Goal: Communication & Community: Ask a question

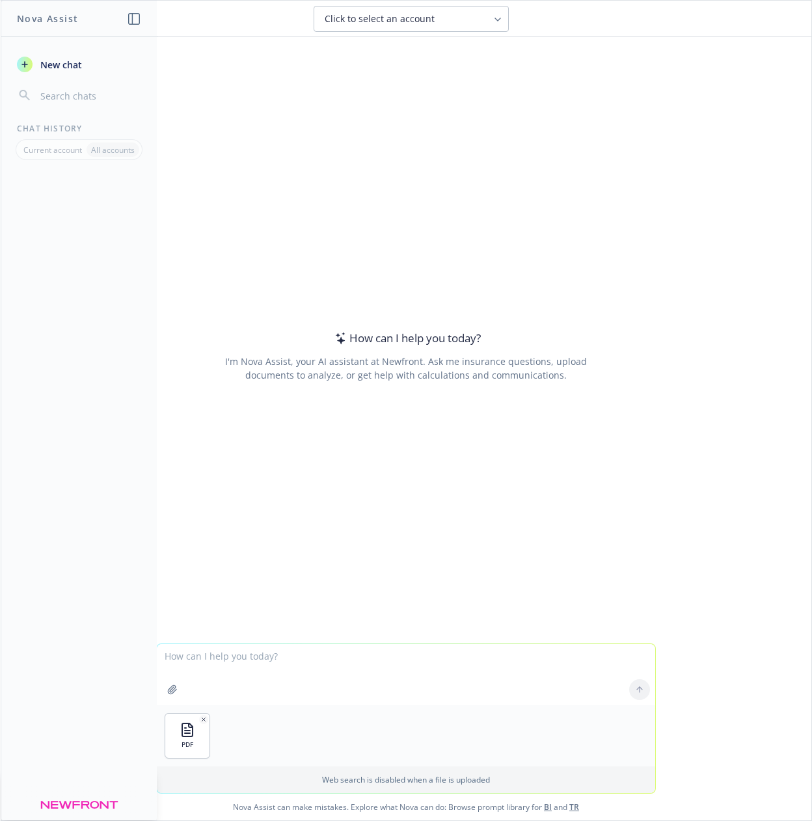
click at [202, 661] on textarea at bounding box center [406, 674] width 498 height 61
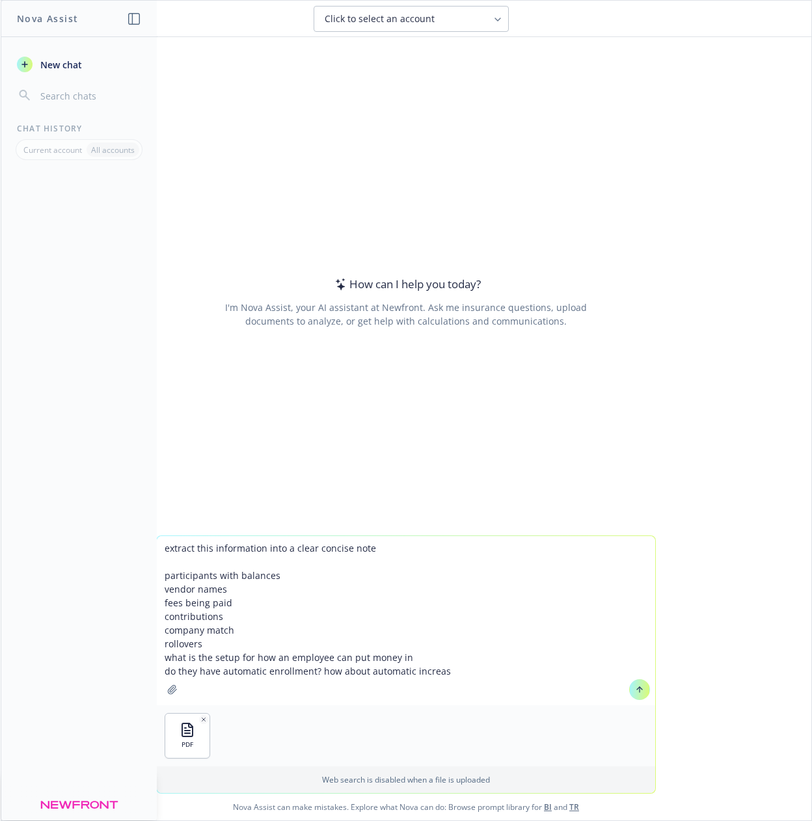
type textarea "extract this information into a clear concise note participants with balances v…"
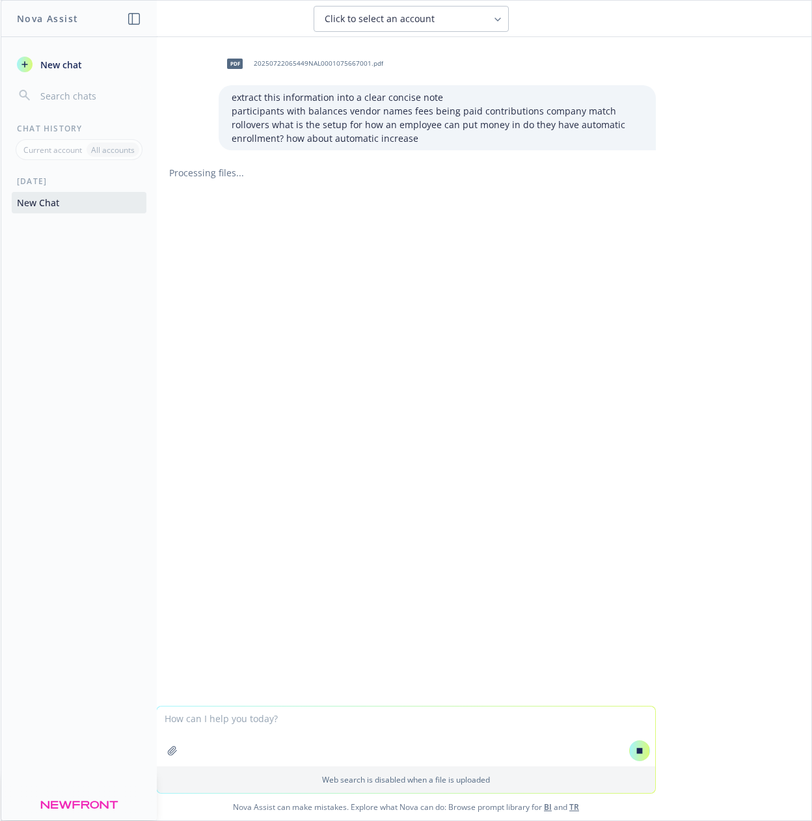
click at [481, 13] on div "Click to select an account" at bounding box center [403, 18] width 157 height 13
click at [602, 34] on header "Click to select an account" at bounding box center [406, 19] width 810 height 36
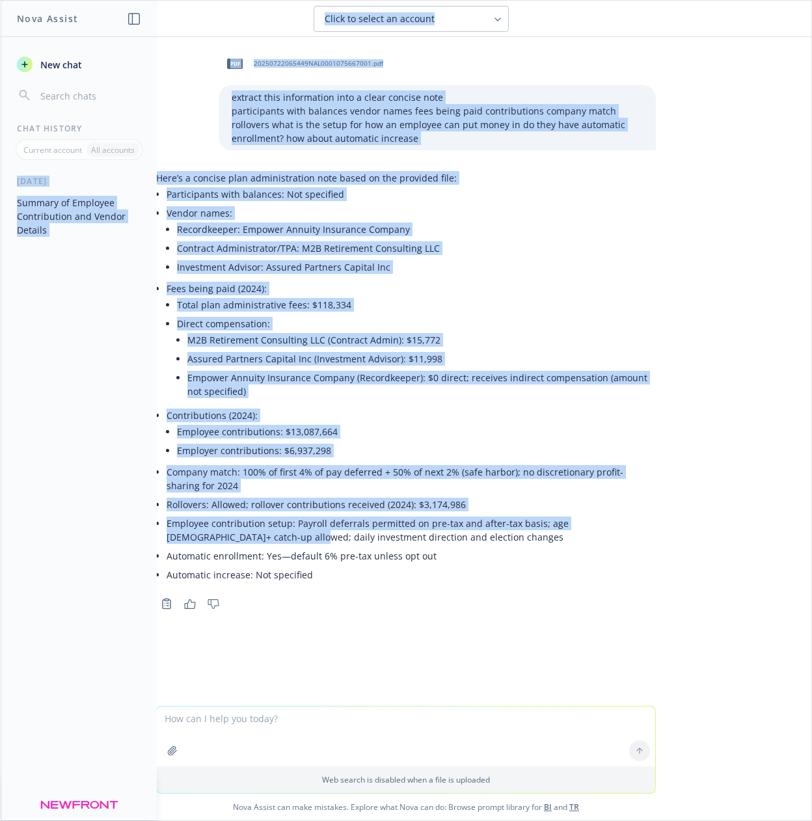
drag, startPoint x: 185, startPoint y: 392, endPoint x: 142, endPoint y: 164, distance: 232.3
click at [142, 164] on div "Nova Assist New chat Chat History Current account All accounts [DATE] Summary o…" at bounding box center [406, 410] width 812 height 821
click at [191, 179] on p "Here’s a concise plan administration note based on the provided file:" at bounding box center [406, 178] width 500 height 14
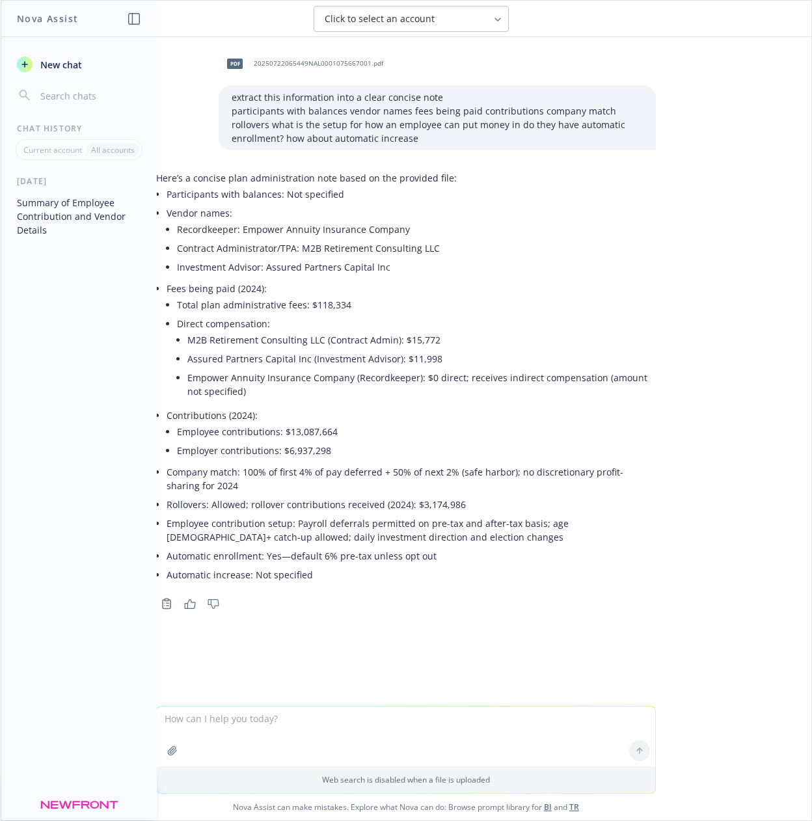
click at [190, 180] on p "Here’s a concise plan administration note based on the provided file:" at bounding box center [406, 178] width 500 height 14
click at [221, 732] on textarea at bounding box center [406, 736] width 498 height 60
paste textarea "Loremi dolorsi ame consectet adipisci elitseddo eiusmodtemp inc [Utlabor Etdo]:…"
type textarea "loremi dol sitamet consectetur ad elitsedd eius tempo inci ut laboreetdo magnaa…"
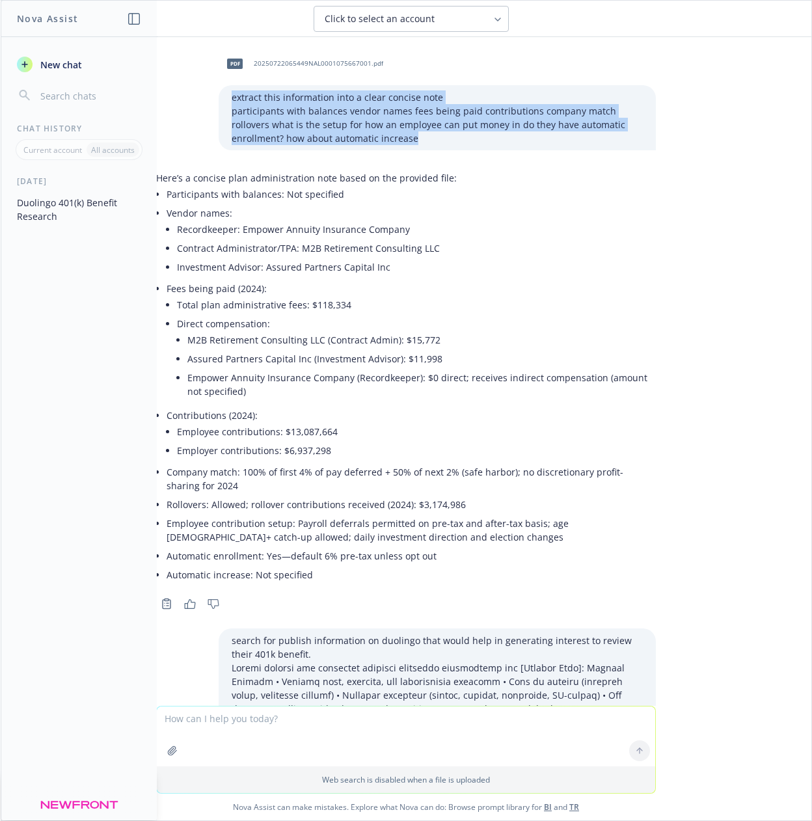
drag, startPoint x: 353, startPoint y: 139, endPoint x: 220, endPoint y: 101, distance: 137.5
click at [220, 101] on div "extract this information into a clear concise note participants with balances v…" at bounding box center [437, 117] width 437 height 65
copy div "extract this information into a clear concise note participants with balances v…"
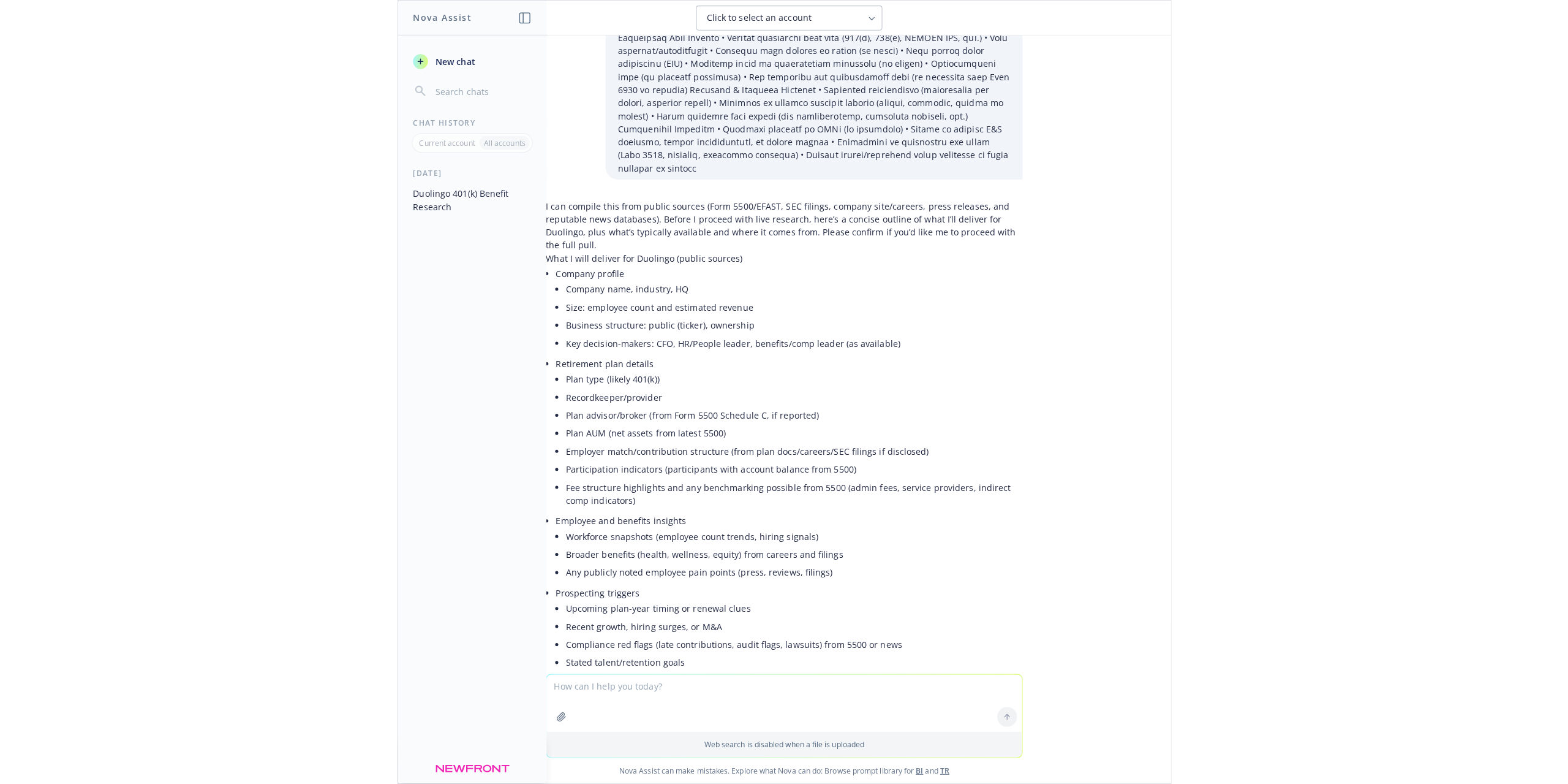
scroll to position [674, 0]
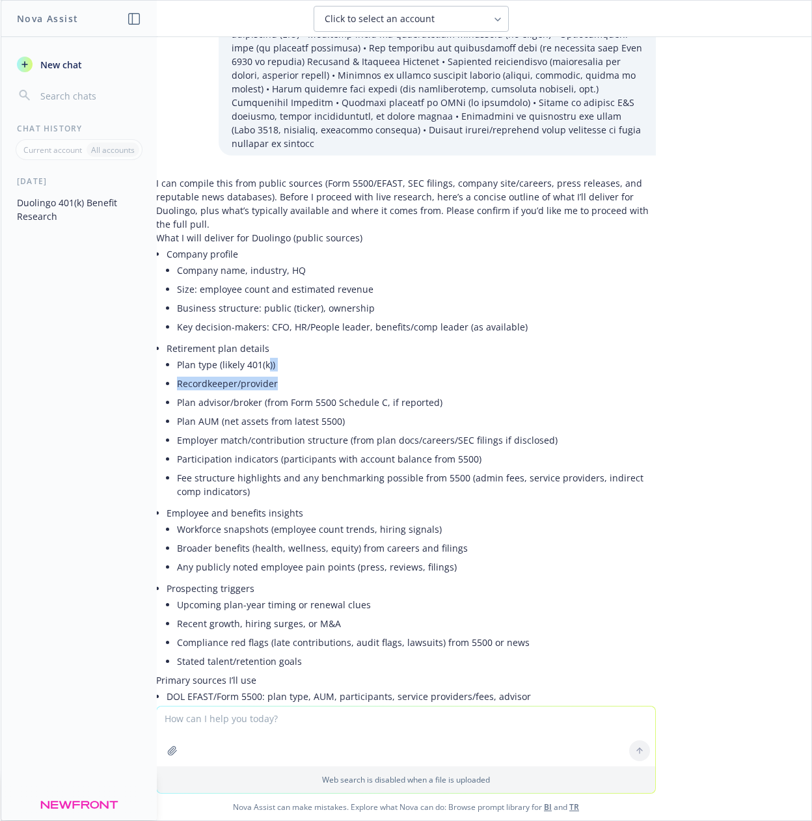
drag, startPoint x: 350, startPoint y: 362, endPoint x: 256, endPoint y: 356, distance: 93.8
click at [256, 356] on ul "Plan type (likely 401(k)) Recordkeeper/provider Plan advisor/broker (from Form …" at bounding box center [416, 428] width 479 height 146
click at [242, 317] on li "Key decision-makers: CFO, HR/People leader, benefits/comp leader (as available)" at bounding box center [416, 326] width 479 height 19
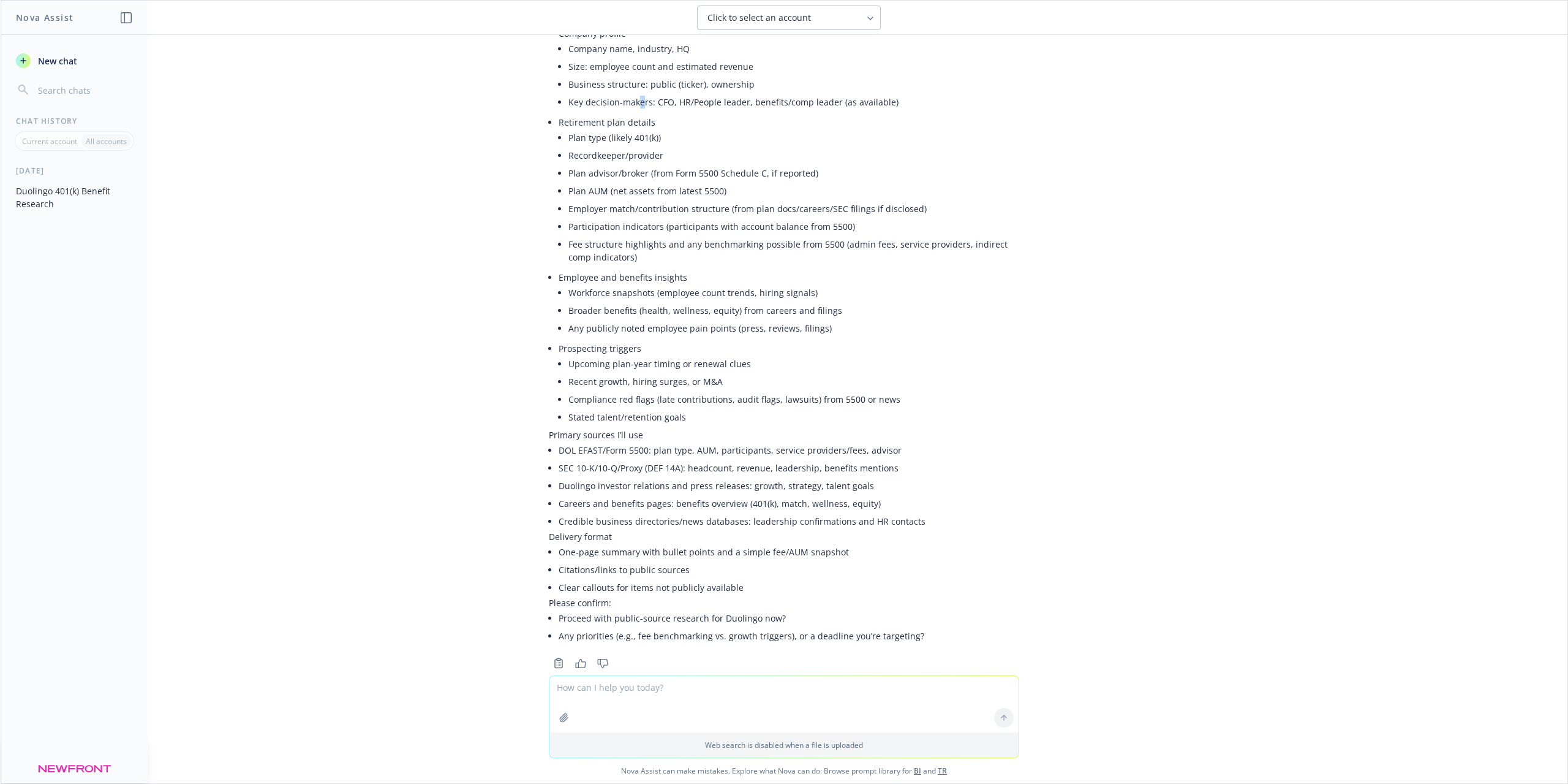
scroll to position [892, 0]
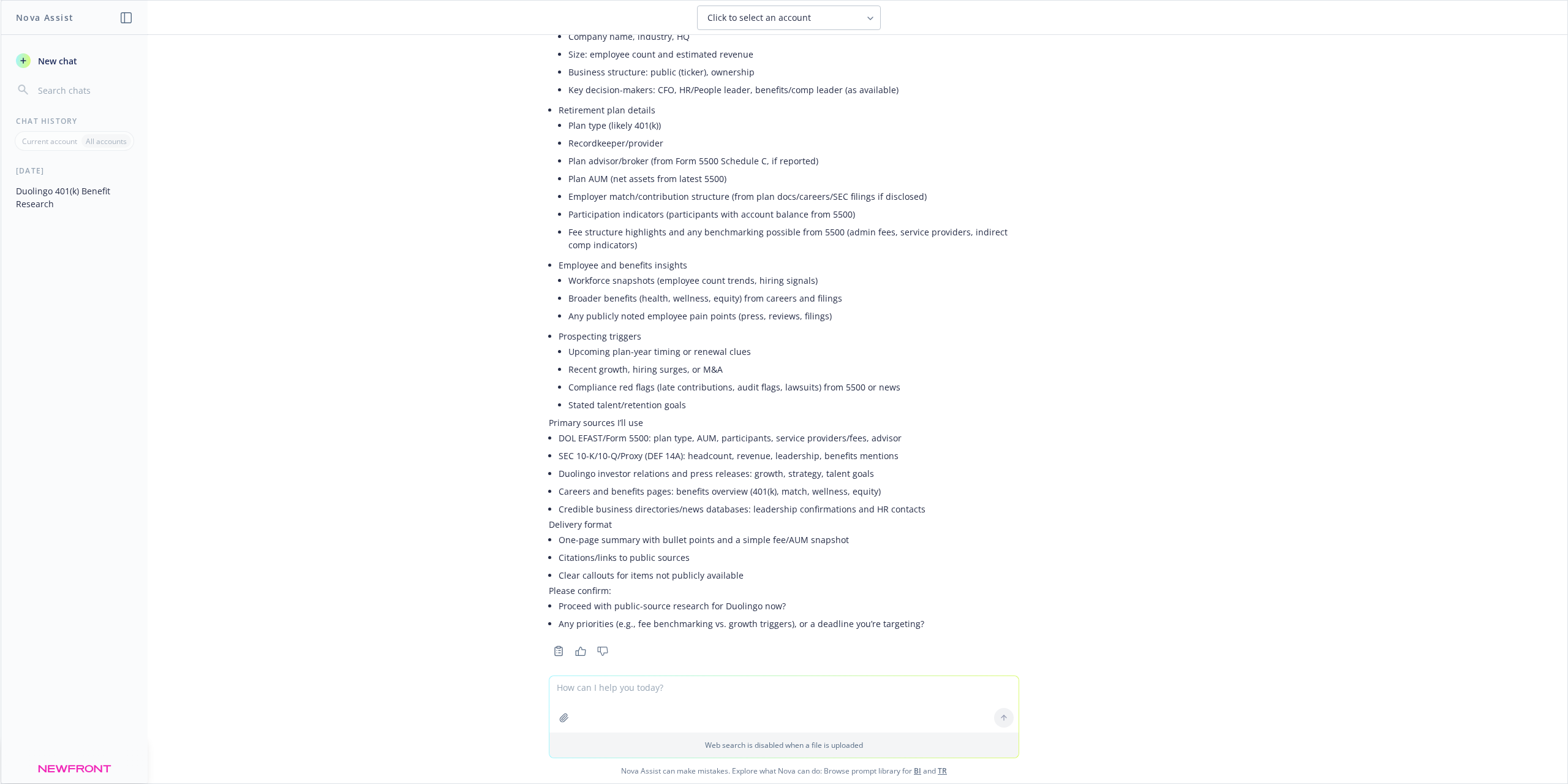
click at [609, 699] on textarea at bounding box center [784, 704] width 469 height 57
type textarea "yes please proceed focus on benchmarking vs competitors and their growth"
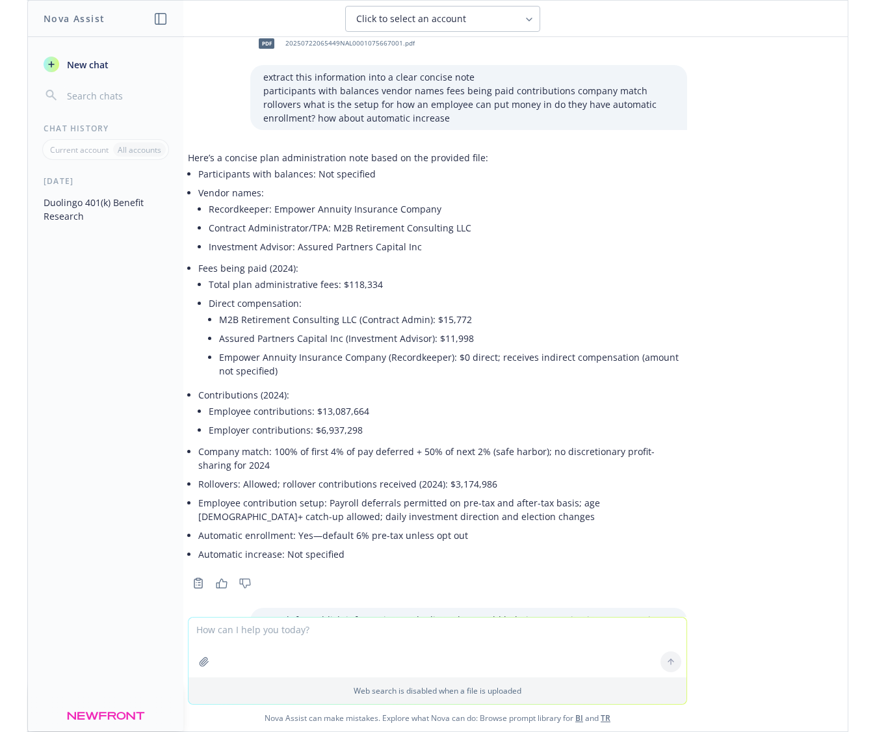
scroll to position [0, 0]
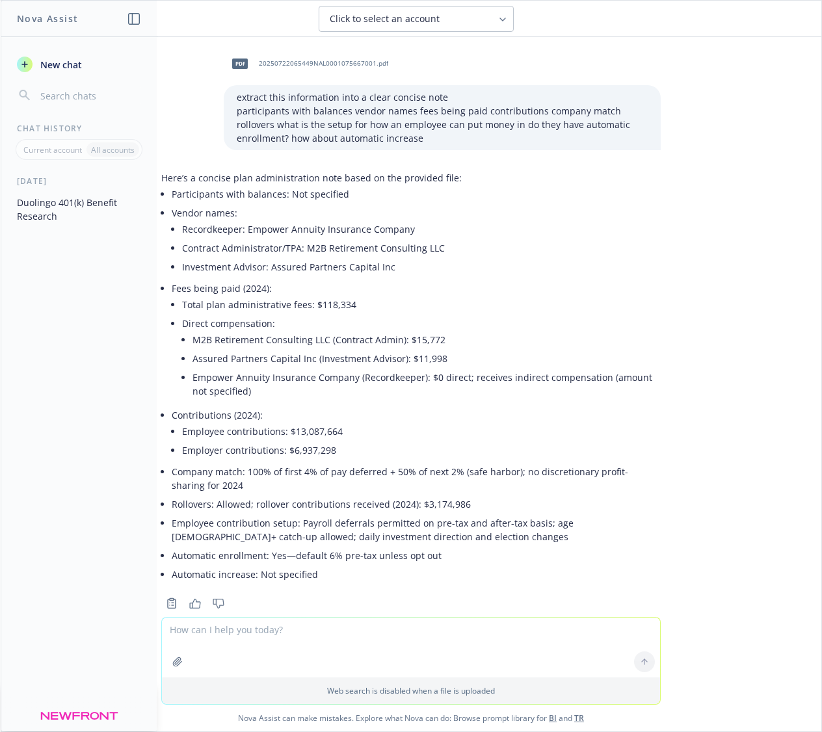
click at [271, 630] on textarea at bounding box center [411, 648] width 498 height 60
click at [30, 383] on div "[DATE] Duolingo 401(k) Benefit Research" at bounding box center [78, 454] width 155 height 556
